Goal: Information Seeking & Learning: Learn about a topic

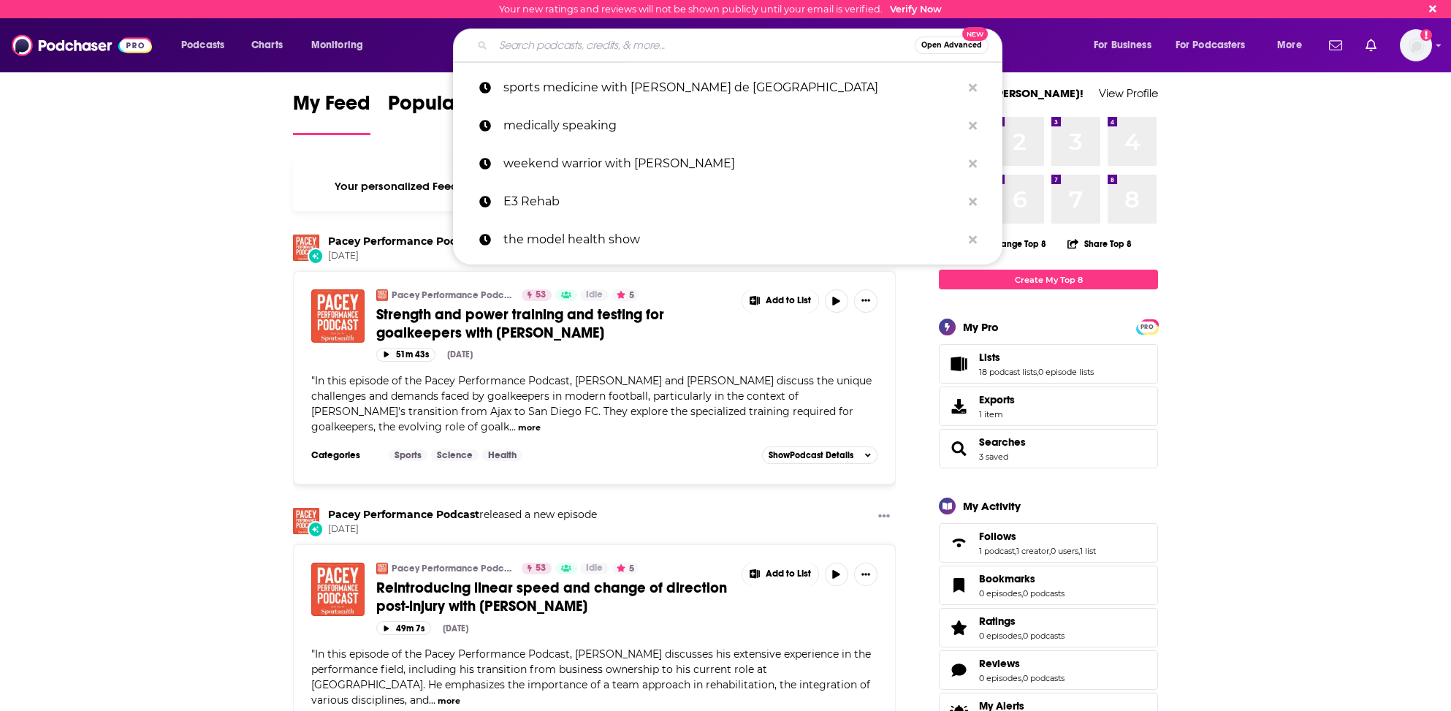
click at [536, 38] on input "Search podcasts, credits, & more..." at bounding box center [704, 45] width 422 height 23
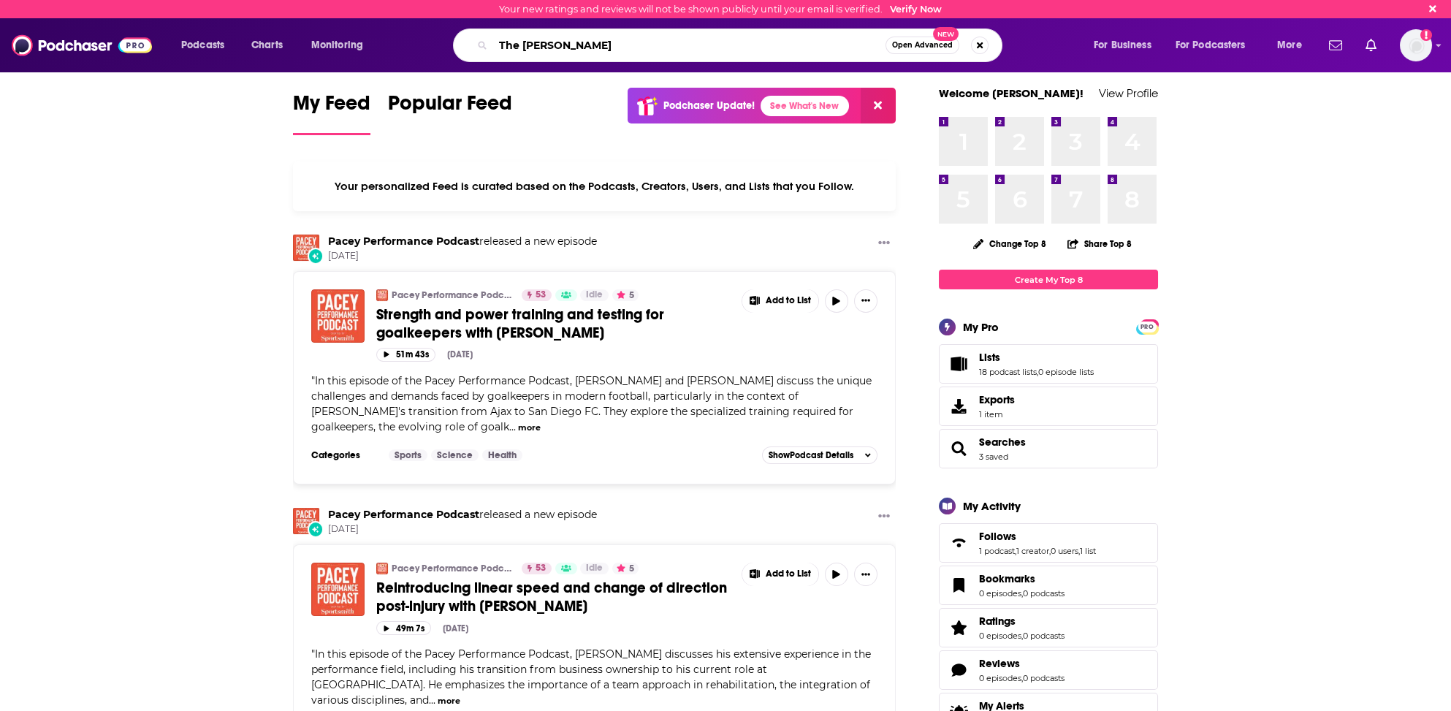
type input "The [PERSON_NAME]"
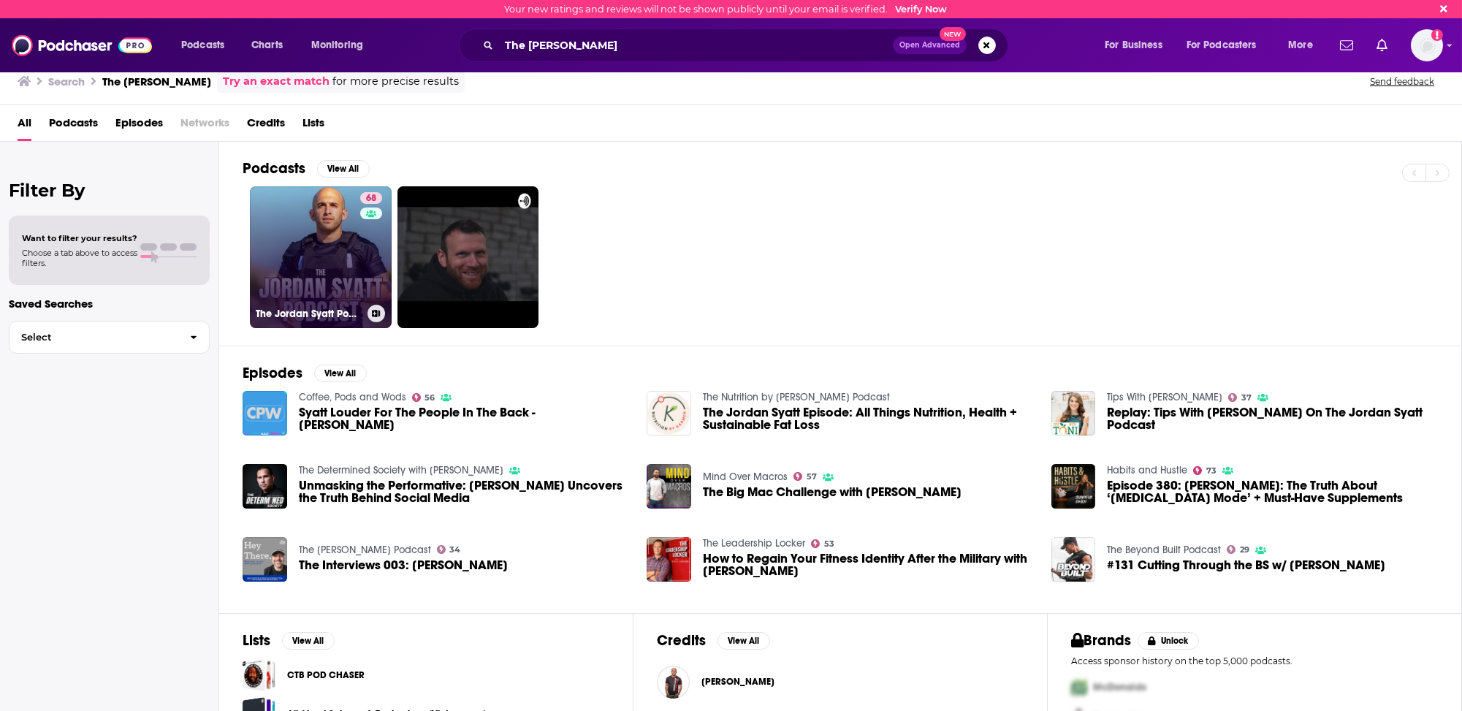
click at [295, 276] on link "68 The Jordan Syatt Podcast" at bounding box center [321, 257] width 142 height 142
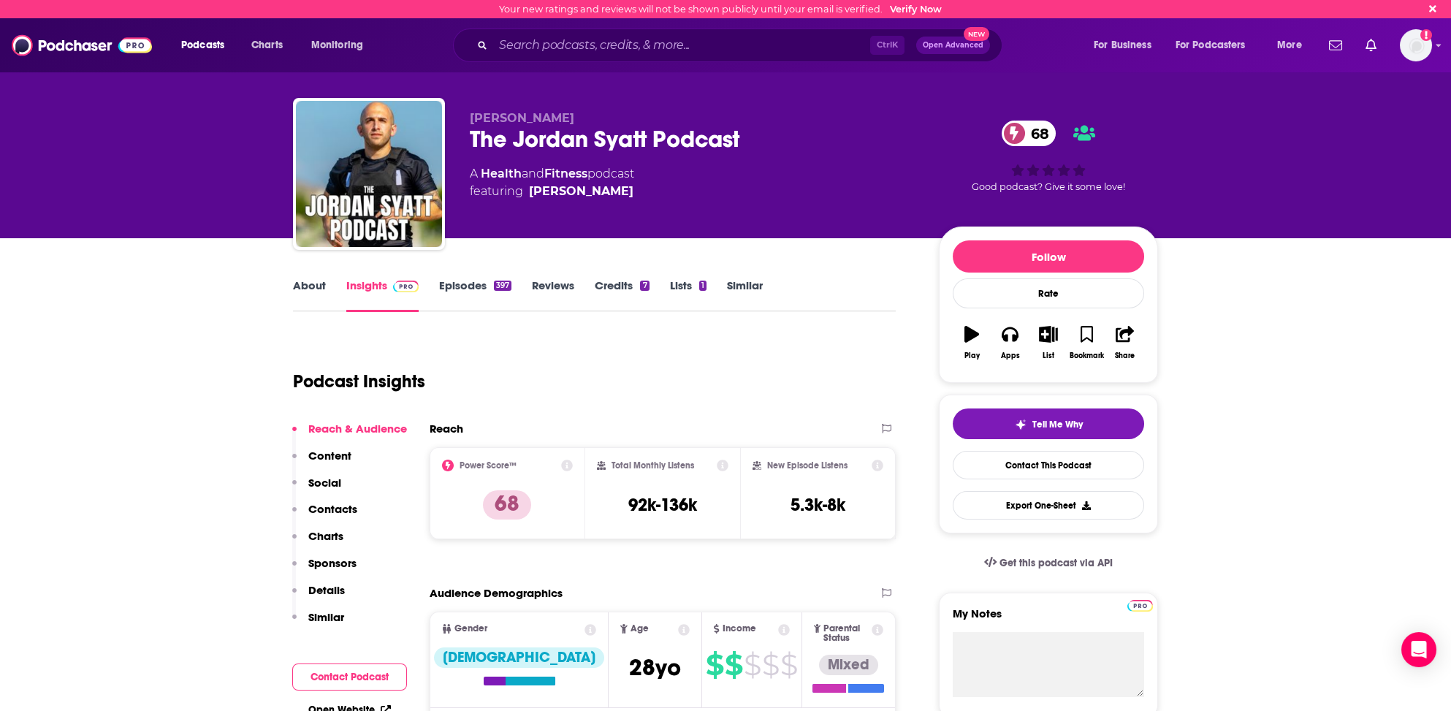
click at [330, 507] on p "Contacts" at bounding box center [332, 509] width 49 height 14
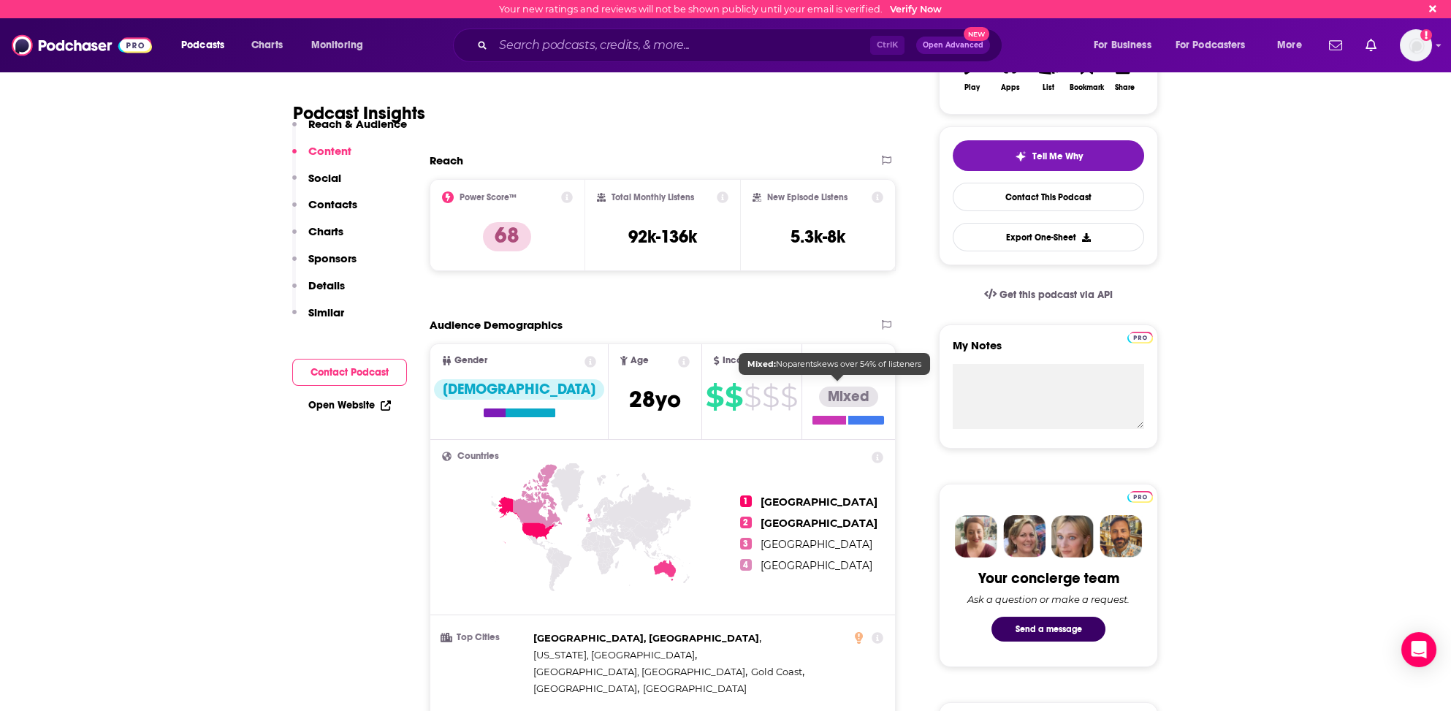
scroll to position [252, 0]
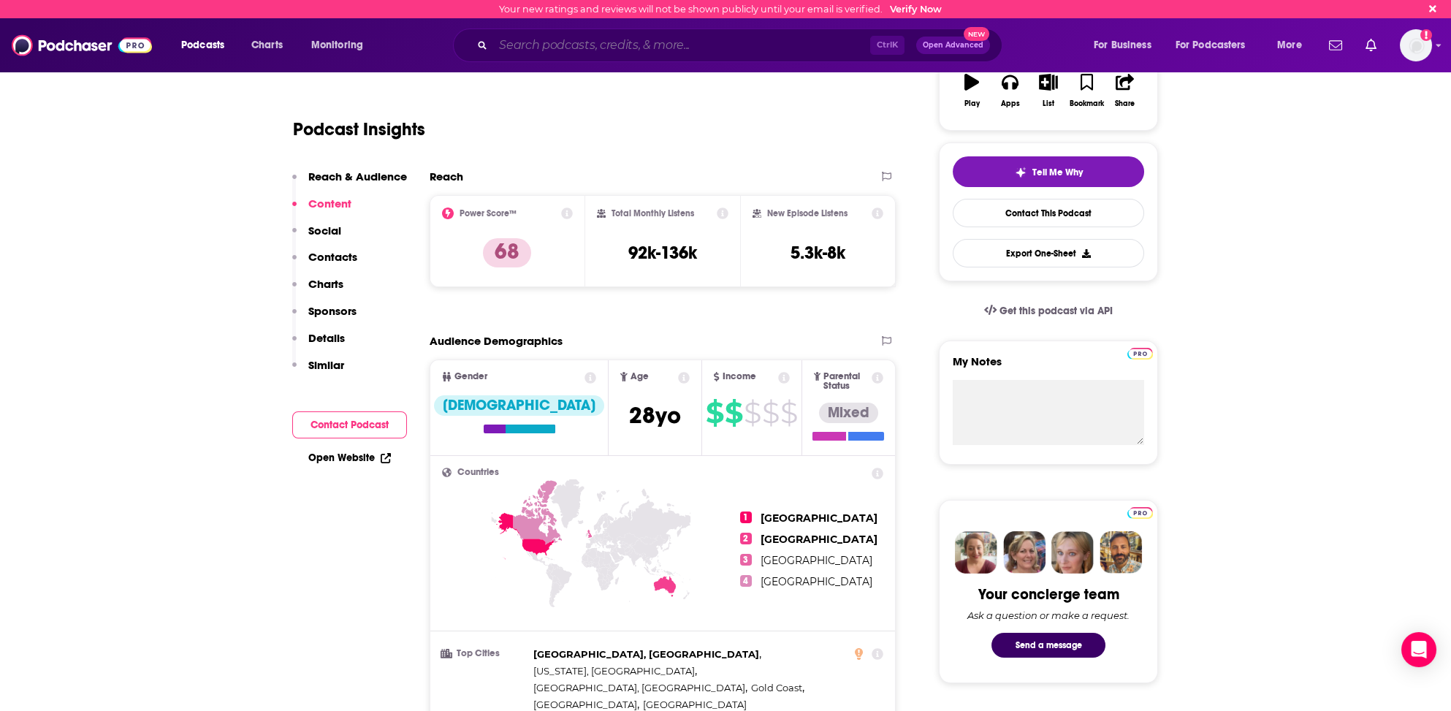
drag, startPoint x: 638, startPoint y: 45, endPoint x: 647, endPoint y: 41, distance: 9.5
click at [637, 45] on input "Search podcasts, credits, & more..." at bounding box center [681, 45] width 377 height 23
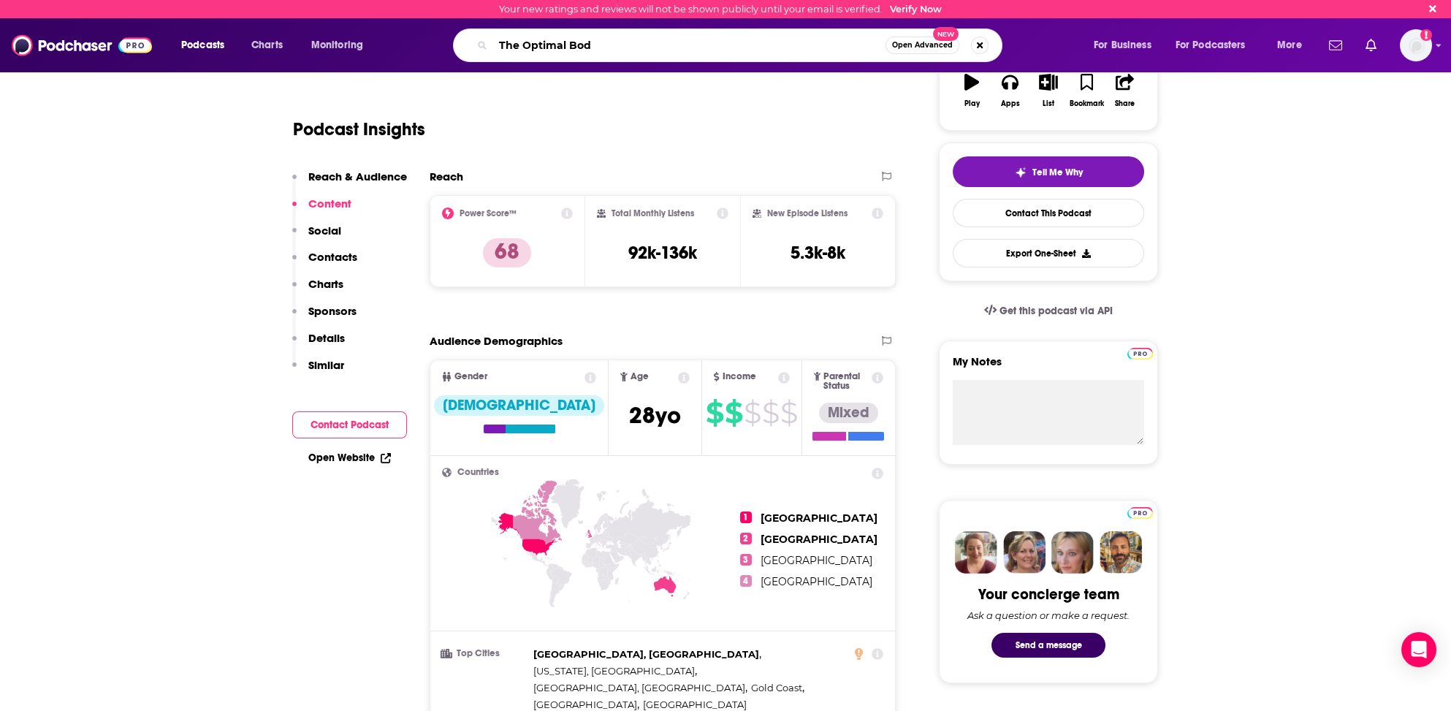
type input "The Optimal Body"
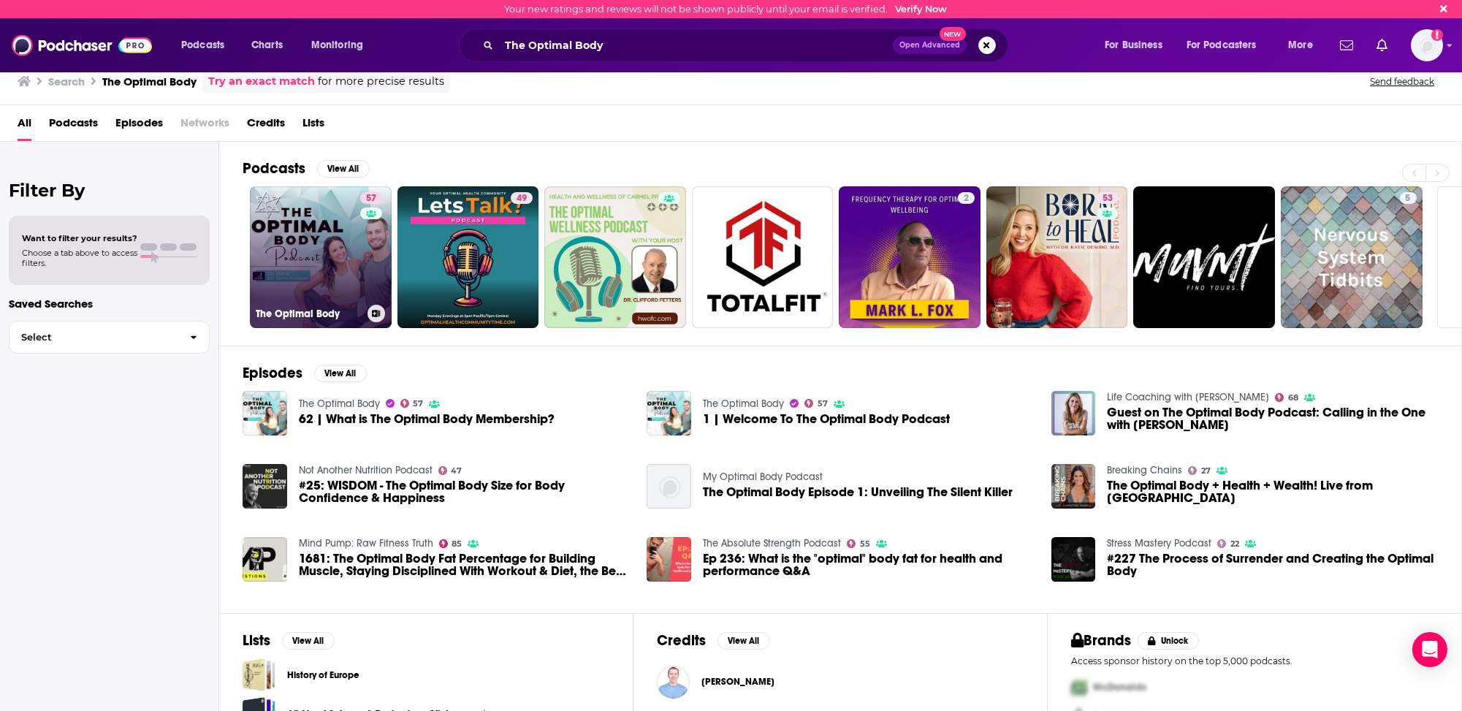
click at [307, 277] on link "57 The Optimal Body" at bounding box center [321, 257] width 142 height 142
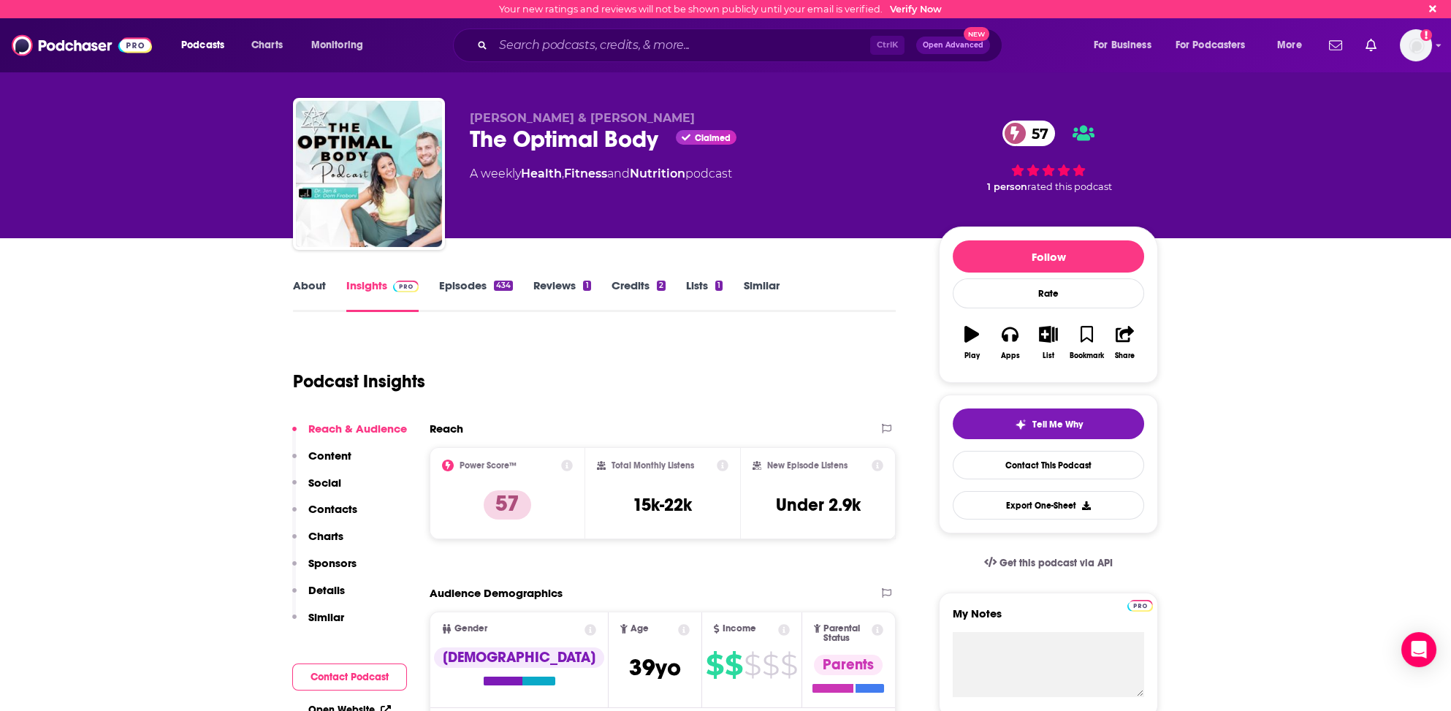
click at [340, 501] on button "Social" at bounding box center [316, 489] width 49 height 27
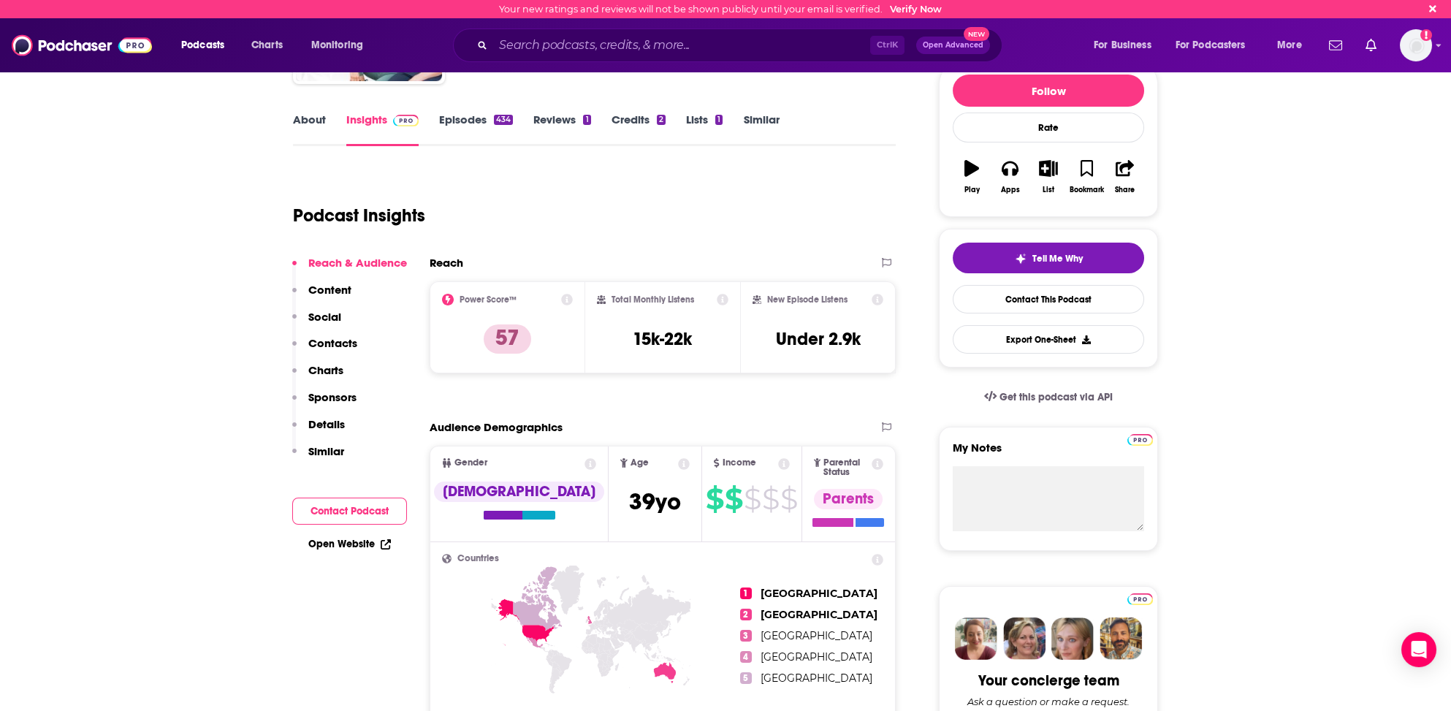
scroll to position [184, 0]
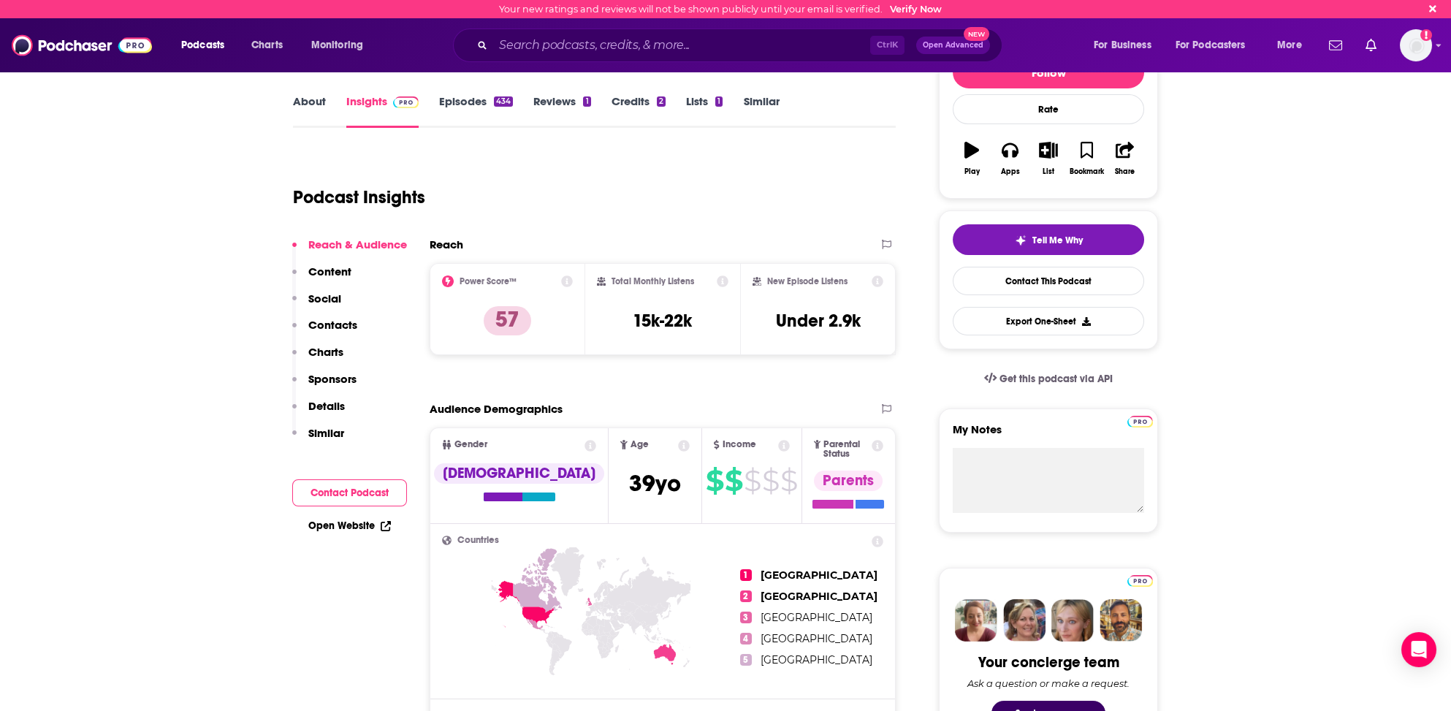
click at [313, 98] on link "About" at bounding box center [309, 111] width 33 height 34
